Goal: Book appointment/travel/reservation

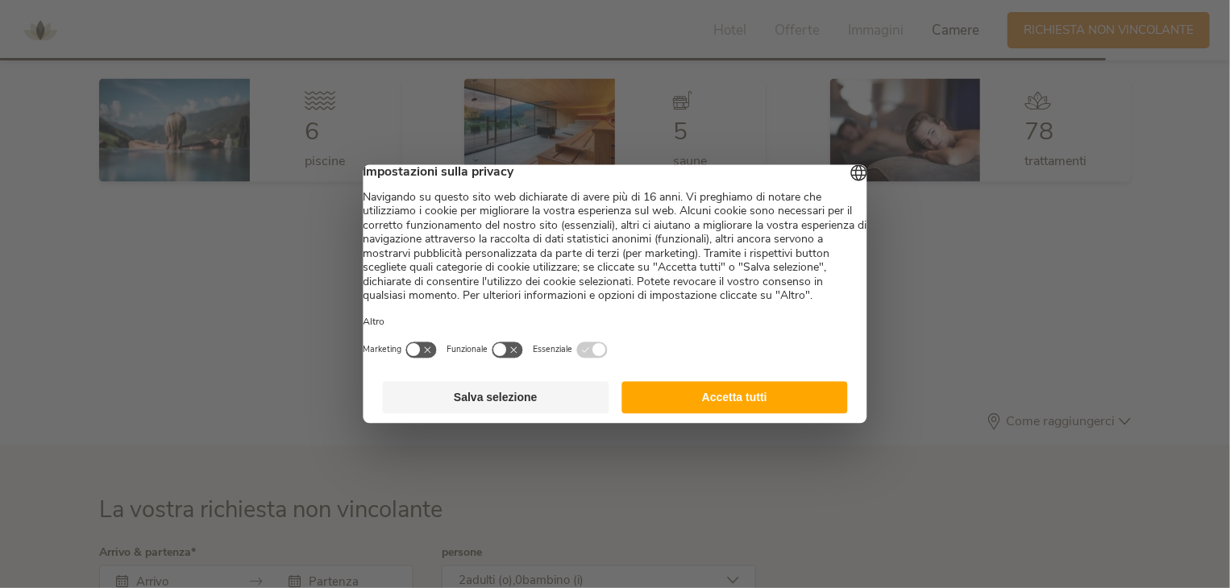
scroll to position [4374, 0]
click at [525, 414] on button "Salva selezione" at bounding box center [496, 398] width 226 height 32
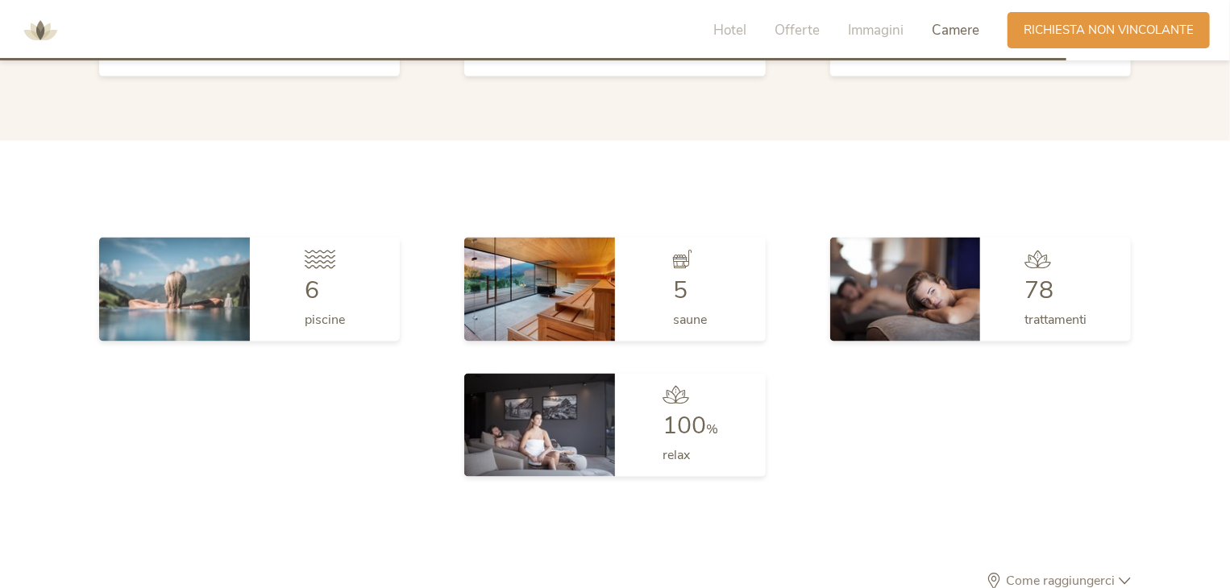
scroll to position [4777, 0]
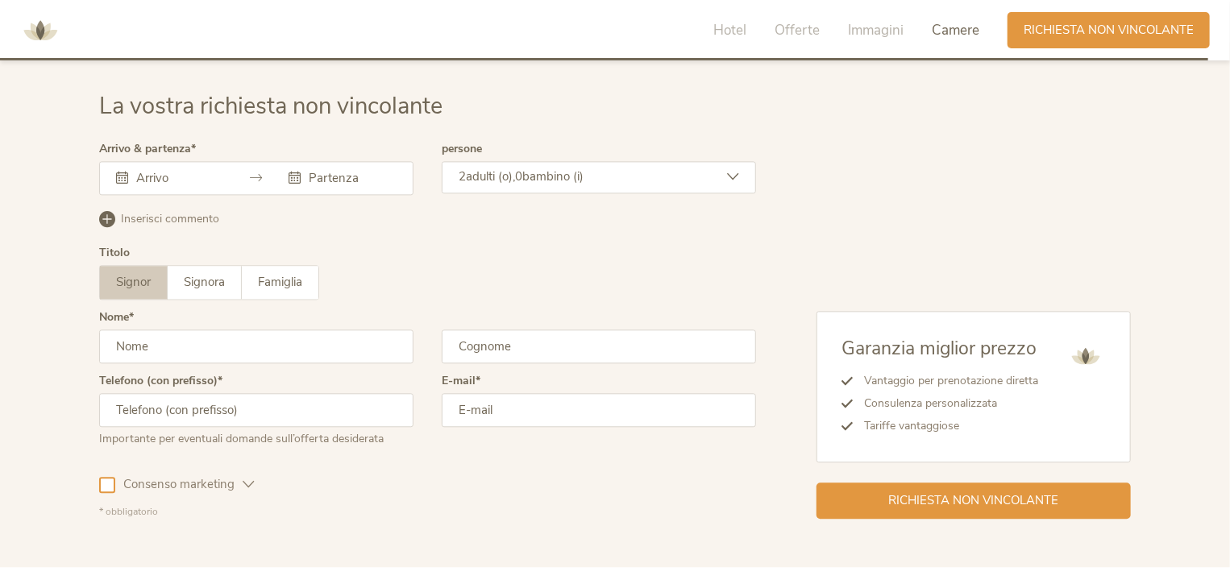
click at [251, 178] on icon at bounding box center [257, 178] width 12 height 12
click at [256, 172] on icon at bounding box center [257, 178] width 12 height 12
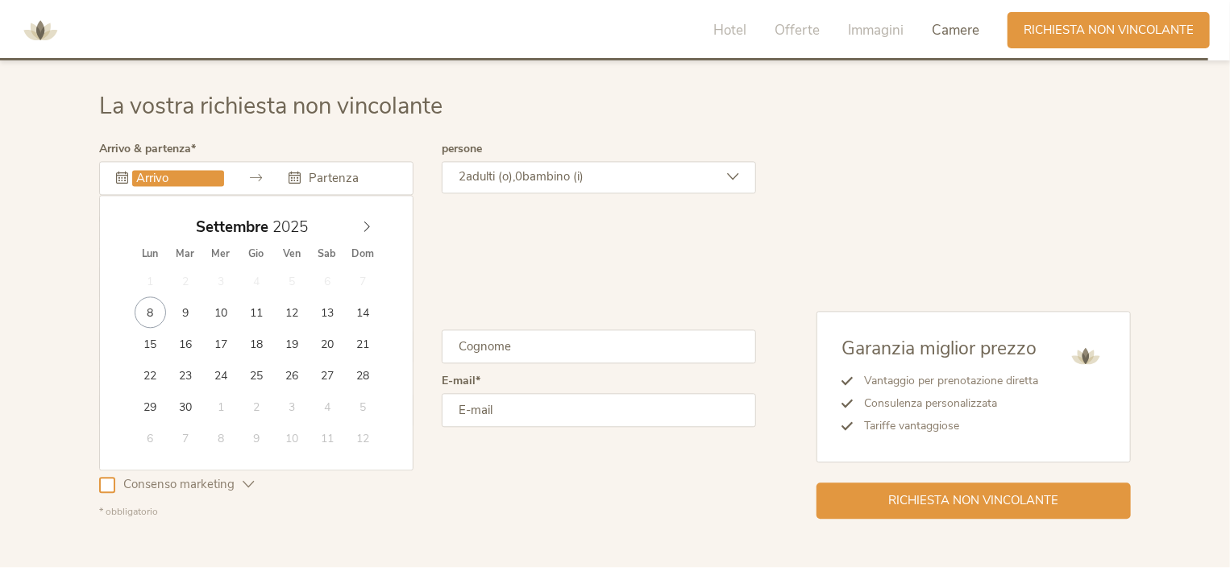
click at [135, 170] on input "text" at bounding box center [178, 178] width 92 height 16
click at [376, 225] on span at bounding box center [366, 223] width 27 height 23
drag, startPoint x: 376, startPoint y: 225, endPoint x: 368, endPoint y: 226, distance: 8.1
click at [376, 226] on span at bounding box center [366, 223] width 27 height 23
click at [361, 226] on icon at bounding box center [366, 226] width 11 height 11
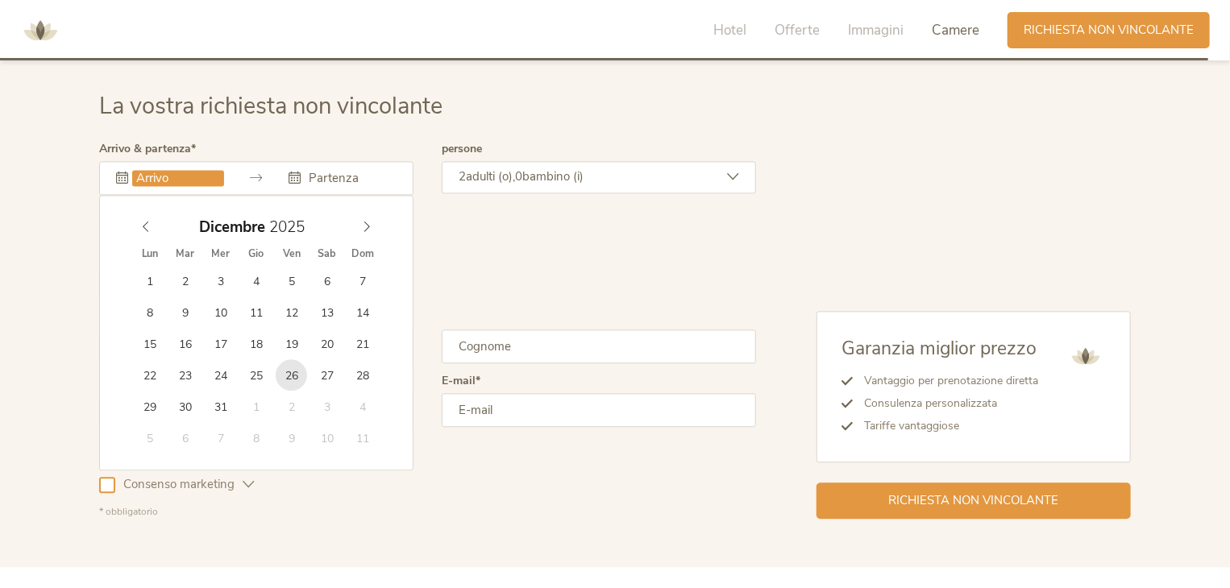
type input "[DATE]"
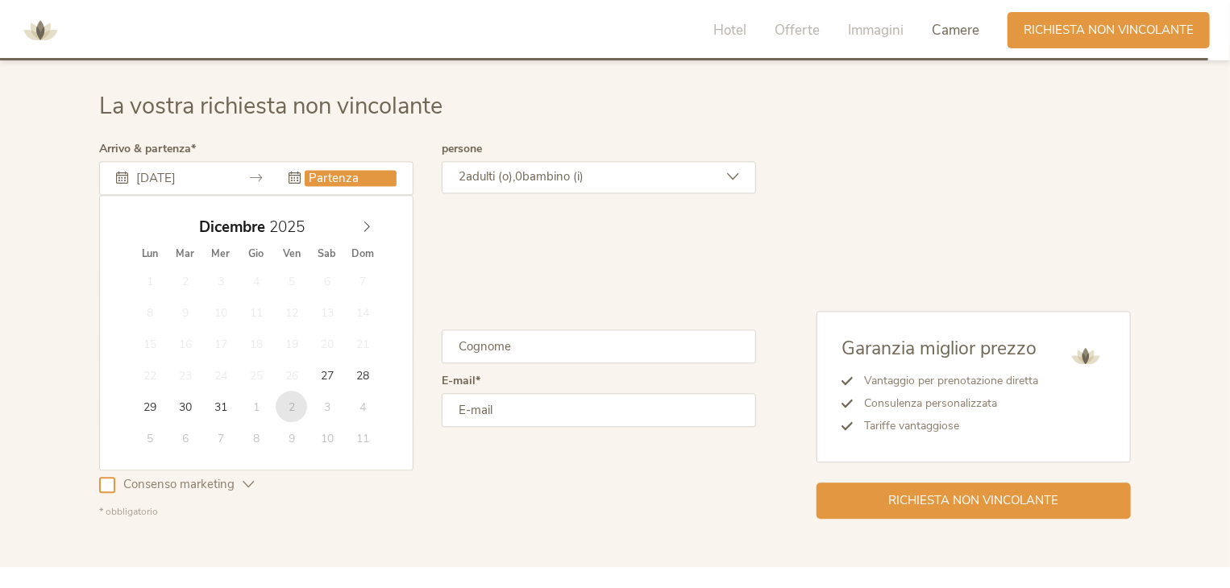
type input "[DATE]"
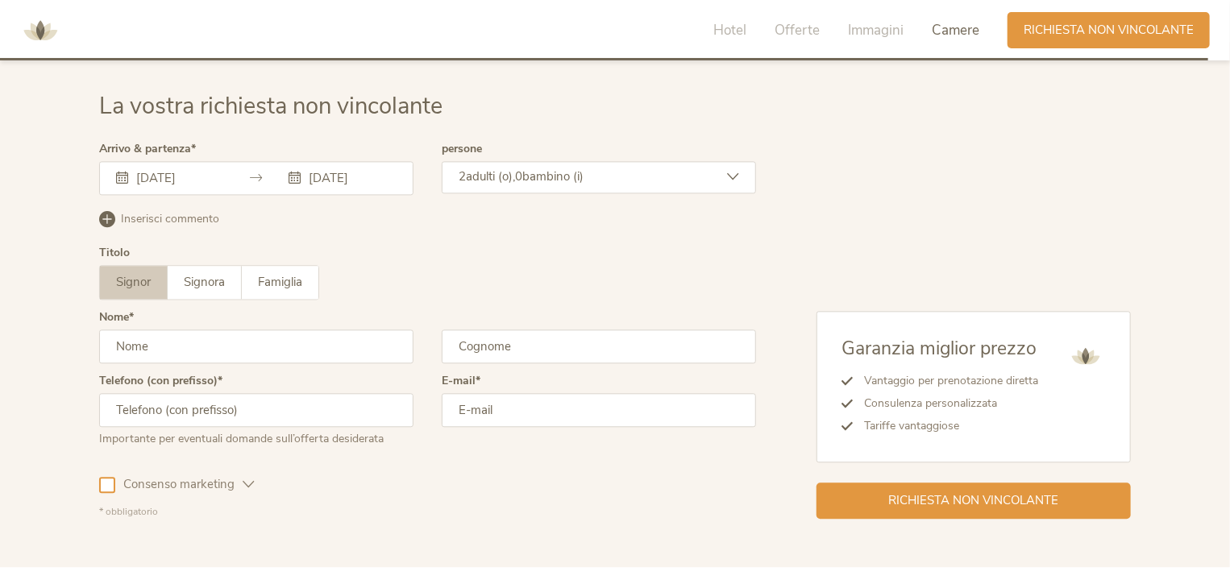
click at [584, 175] on span "bambino (i)" at bounding box center [552, 176] width 61 height 16
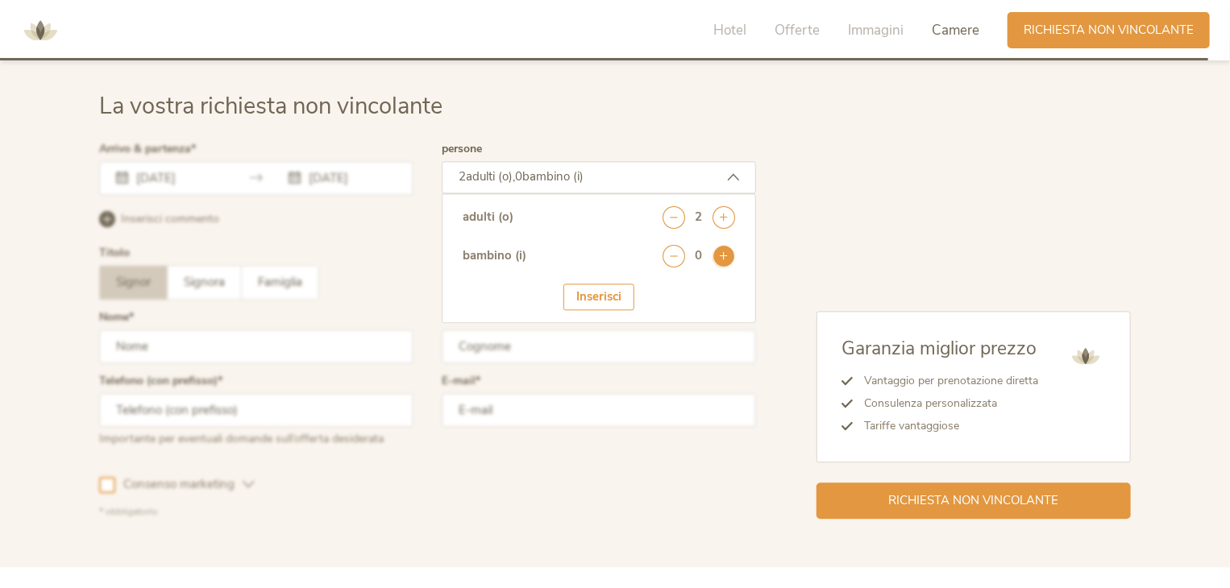
click at [732, 256] on icon at bounding box center [724, 256] width 23 height 23
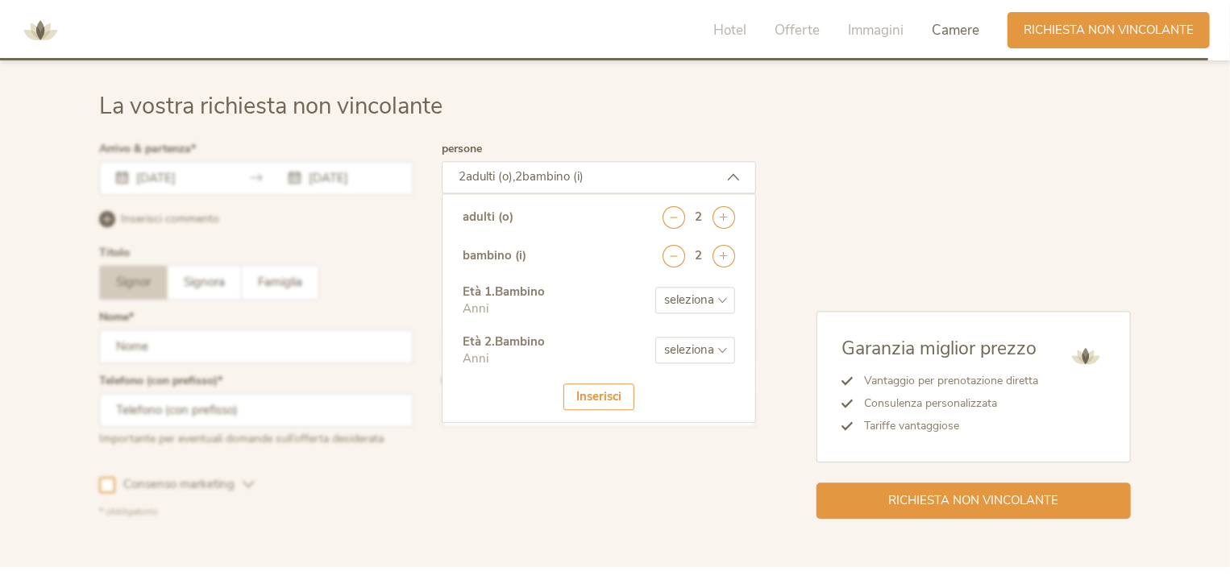
click at [714, 301] on select "seleziona 0 1 2 3 4 5 6 7 8 9 10 11 12 13 14 15 16 17" at bounding box center [695, 300] width 80 height 27
select select "3"
click at [655, 287] on select "seleziona 0 1 2 3 4 5 6 7 8 9 10 11 12 13 14 15 16 17" at bounding box center [695, 300] width 80 height 27
click at [681, 337] on select "seleziona 0 1 2 3 4 5 6 7 8 9 10 11 12 13 14 15 16 17" at bounding box center [695, 350] width 80 height 27
click at [655, 337] on select "seleziona 0 1 2 3 4 5 6 7 8 9 10 11 12 13 14 15 16 17" at bounding box center [695, 350] width 80 height 27
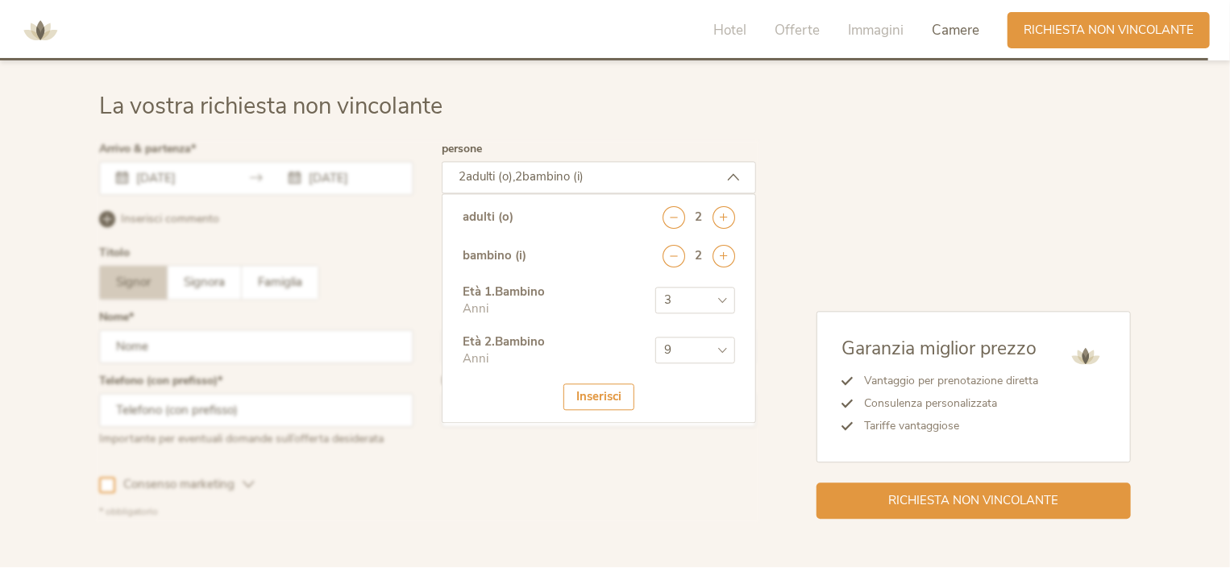
click at [584, 394] on div "Inserisci" at bounding box center [598, 397] width 71 height 27
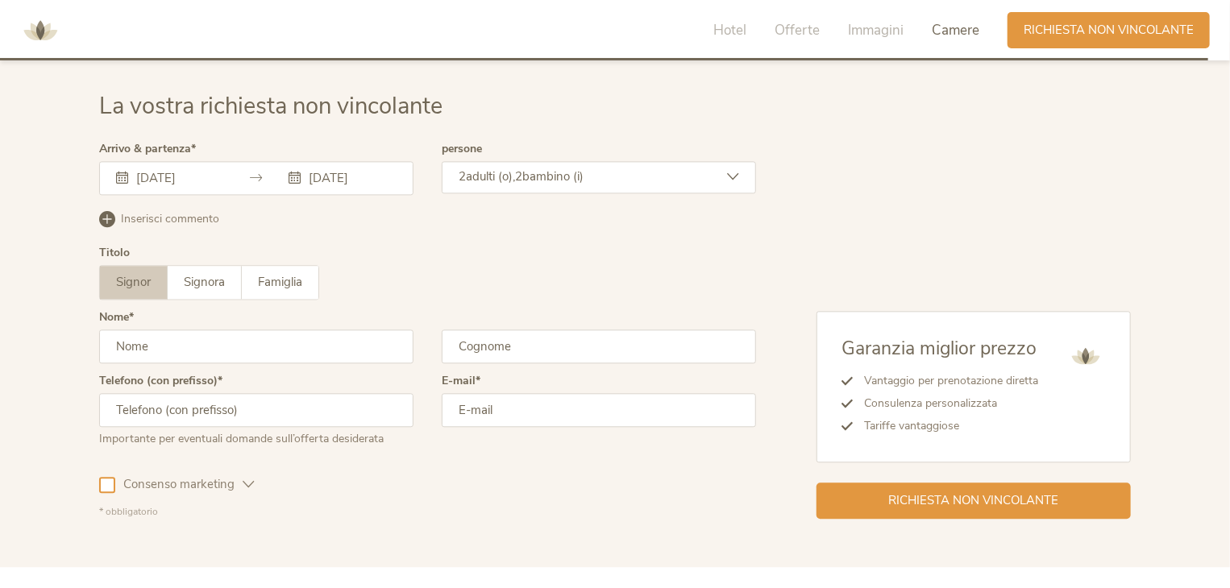
click at [621, 168] on div "2 adulti (o), 2 bambino (i)" at bounding box center [599, 177] width 314 height 32
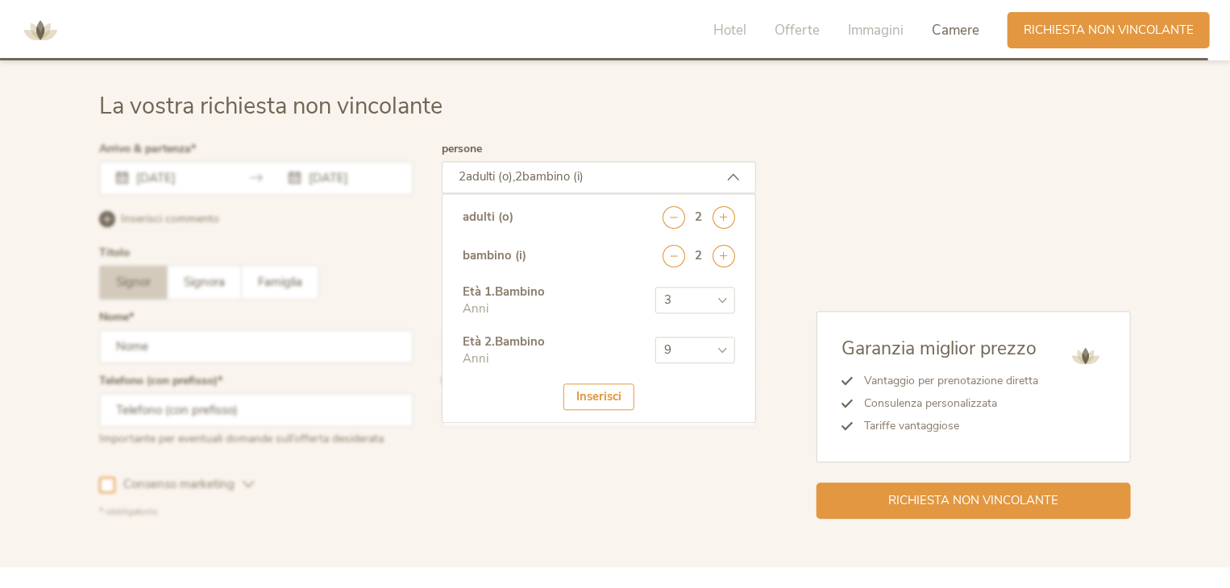
click at [716, 351] on select "seleziona 0 1 2 3 4 5 6 7 8 9 10 11 12 13 14 15 16 17" at bounding box center [695, 350] width 80 height 27
select select "8"
click at [655, 337] on select "seleziona 0 1 2 3 4 5 6 7 8 9 10 11 12 13 14 15 16 17" at bounding box center [695, 350] width 80 height 27
click at [609, 397] on div "Inserisci" at bounding box center [598, 397] width 71 height 27
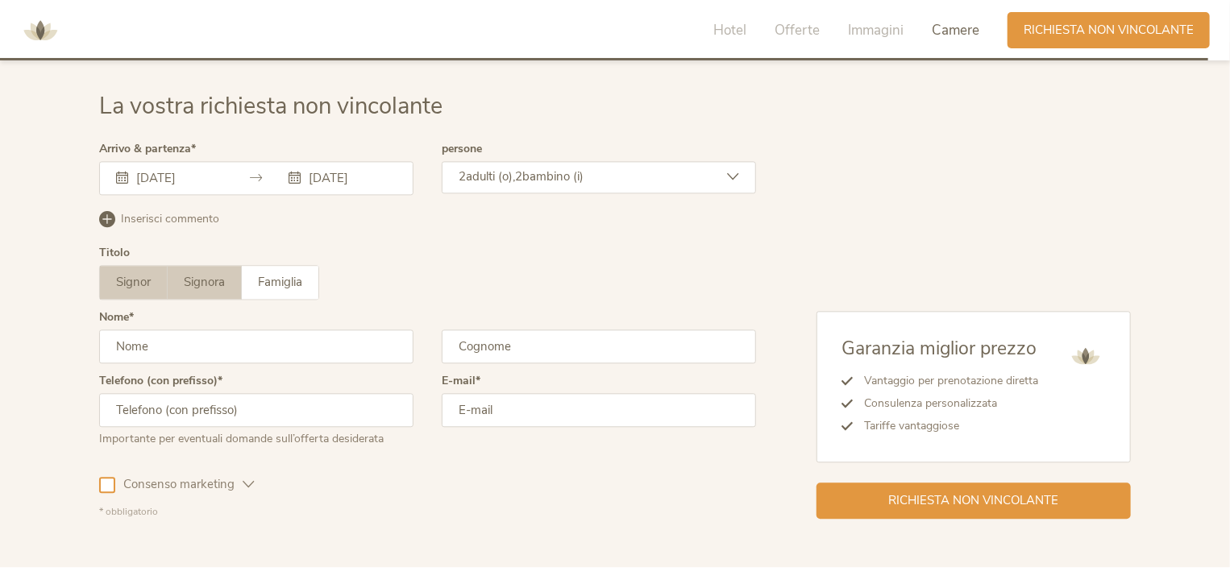
click at [216, 274] on span "Signora" at bounding box center [204, 282] width 41 height 16
click at [236, 344] on input "text" at bounding box center [256, 347] width 314 height 34
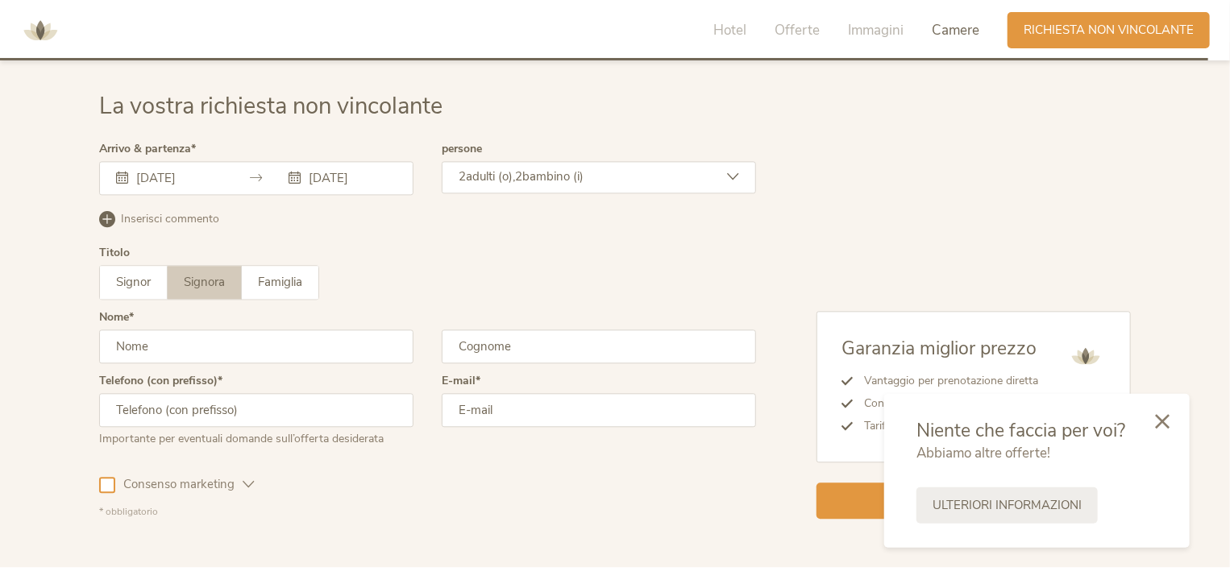
type input "[PERSON_NAME]"
type input "BETTONI"
type input "3403481362"
type input "[PERSON_NAME][EMAIL_ADDRESS][DOMAIN_NAME]"
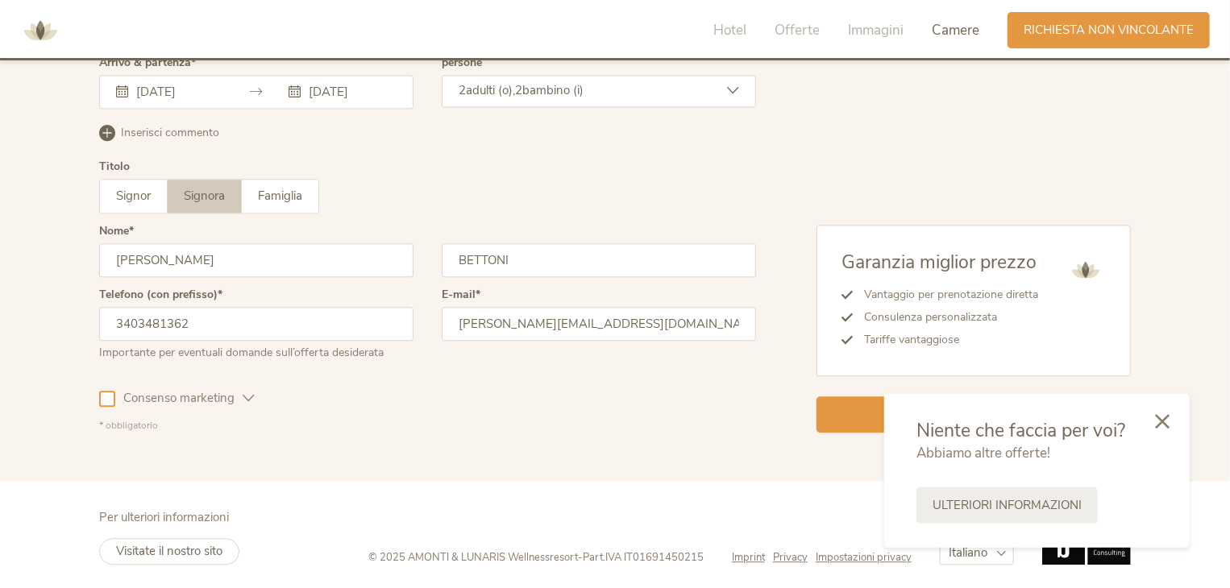
scroll to position [4865, 0]
click at [1167, 416] on icon at bounding box center [1162, 420] width 15 height 15
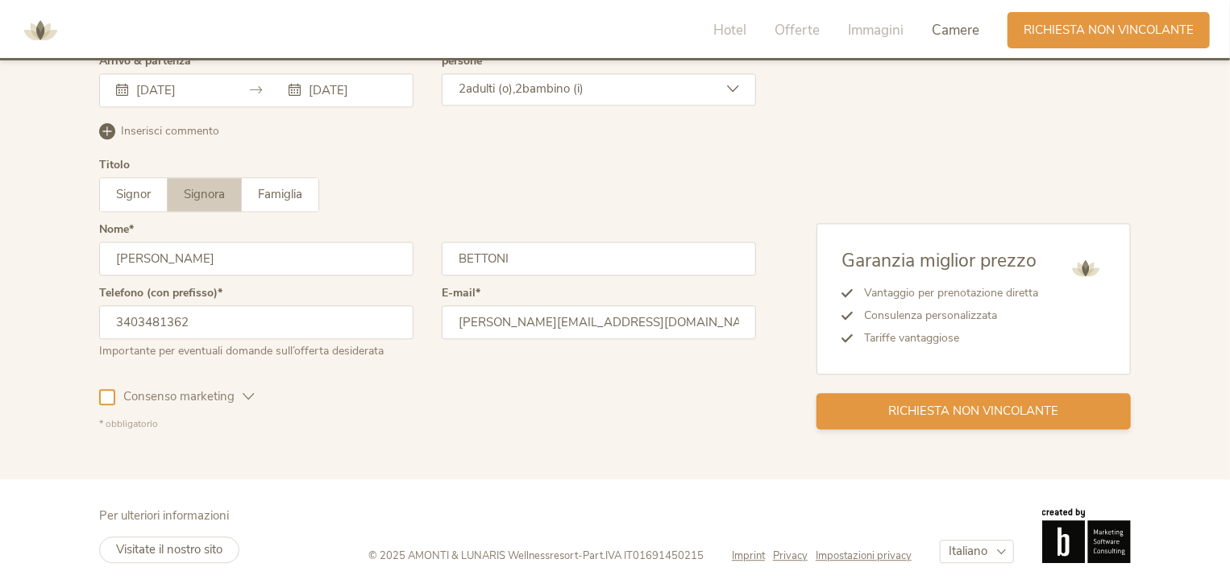
click at [975, 409] on span "Richiesta non vincolante" at bounding box center [974, 411] width 170 height 17
